Goal: Task Accomplishment & Management: Complete application form

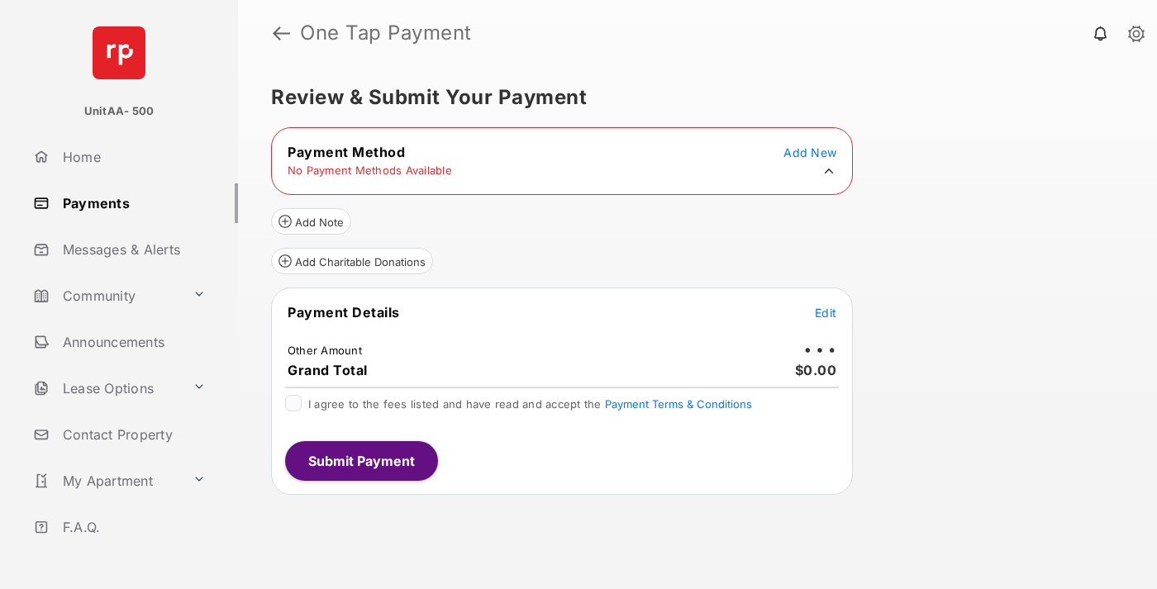
click at [577, 197] on div "Pending Micro-deposit Confirmation" at bounding box center [579, 203] width 169 height 12
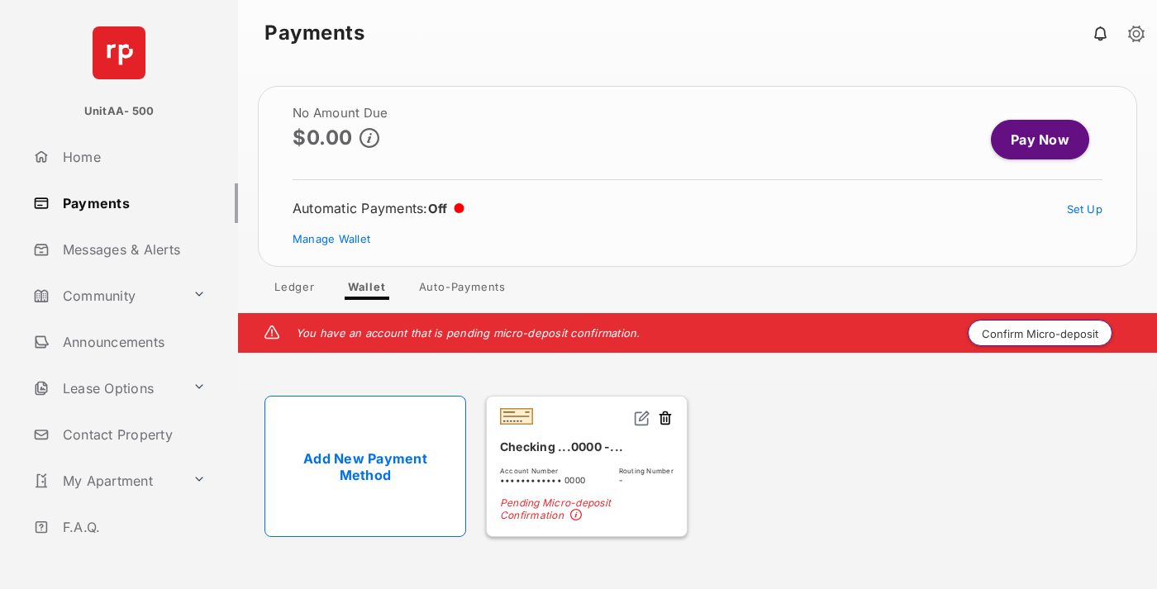
click at [1041, 333] on button "Confirm Micro-deposit" at bounding box center [1040, 333] width 145 height 26
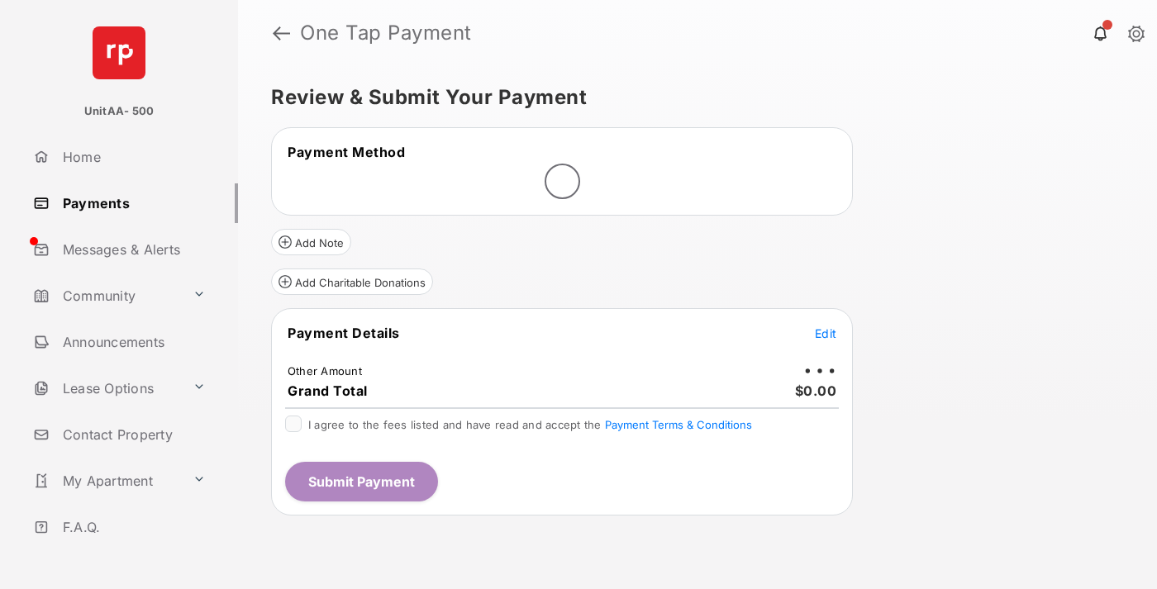
click at [826, 333] on span "Edit" at bounding box center [825, 334] width 21 height 14
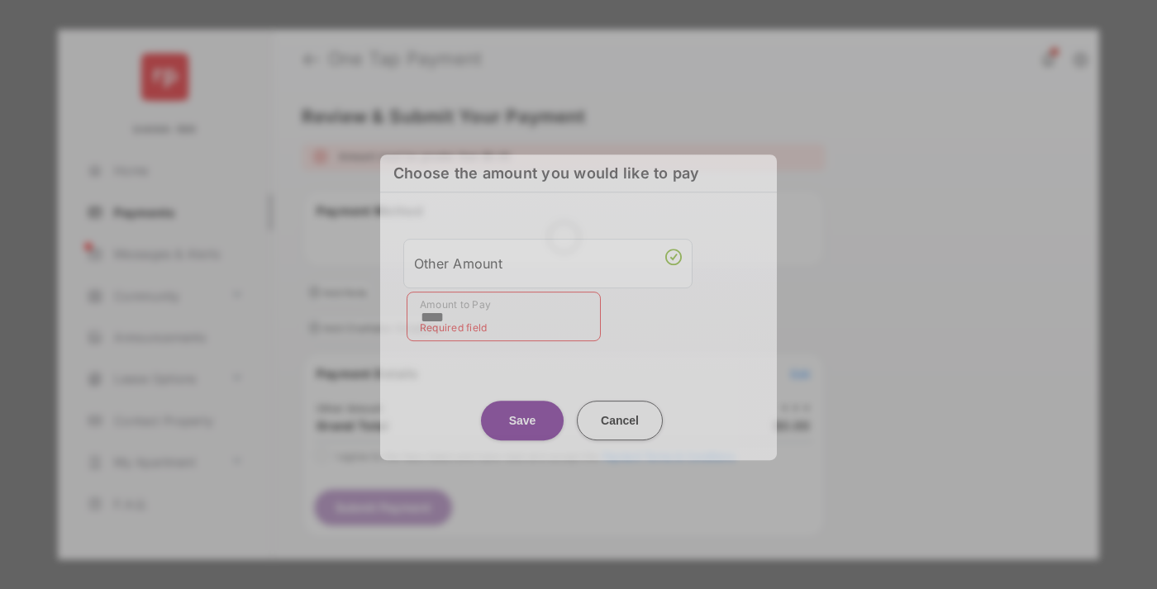
type input "****"
click at [522, 409] on button "Save" at bounding box center [522, 421] width 83 height 40
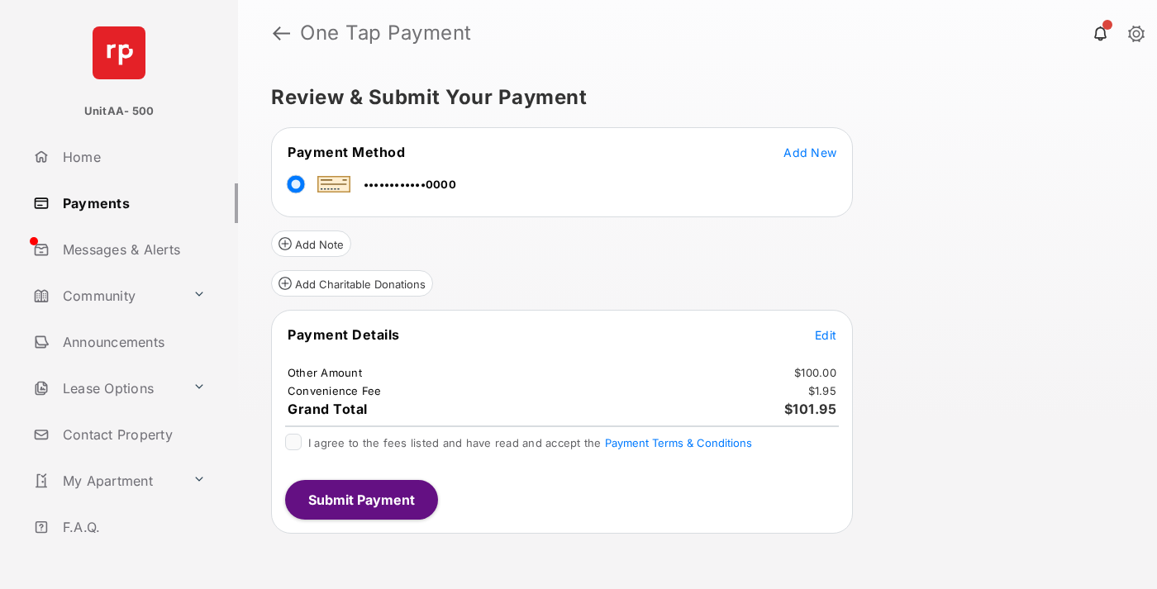
click at [826, 335] on span "Edit" at bounding box center [825, 335] width 21 height 14
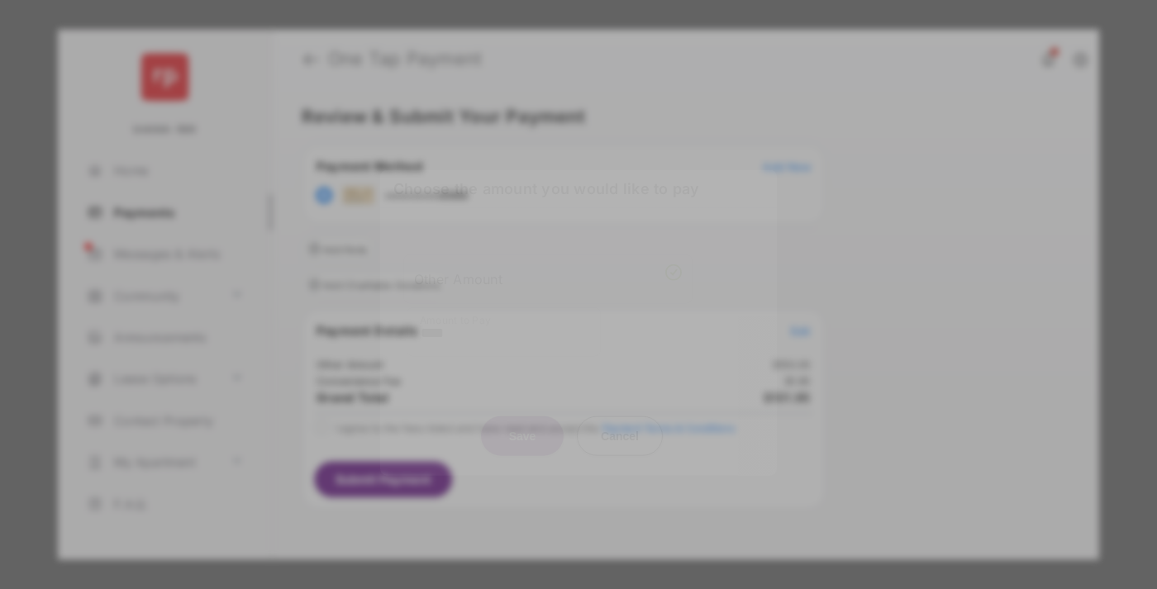
click at [522, 429] on button "Save" at bounding box center [522, 436] width 83 height 40
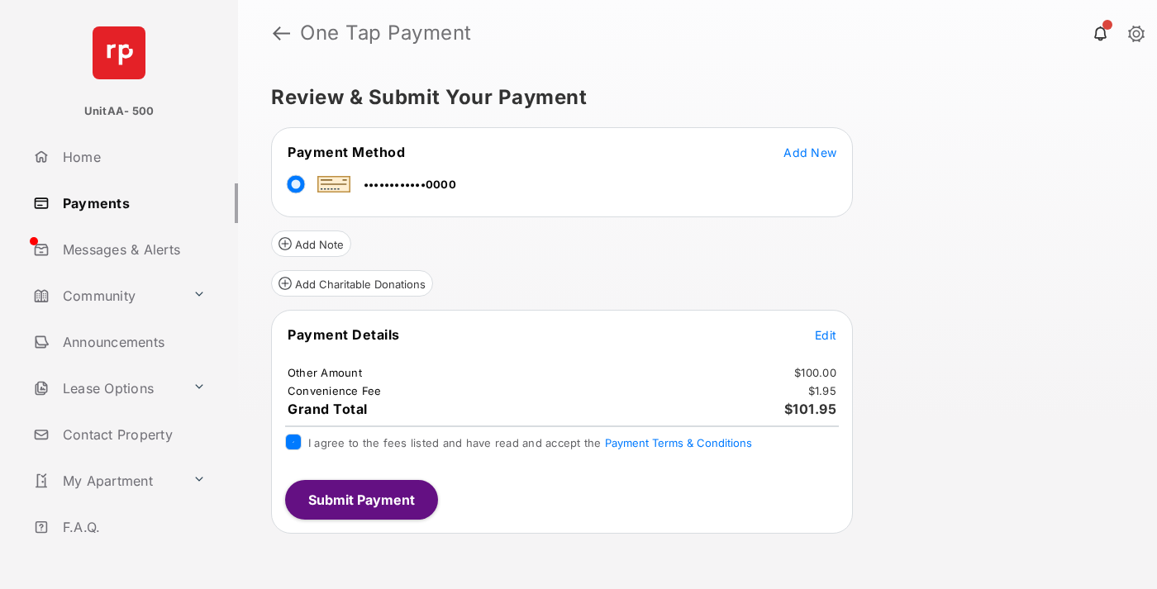
click at [360, 499] on button "Submit Payment" at bounding box center [361, 500] width 153 height 40
